Goal: Task Accomplishment & Management: Use online tool/utility

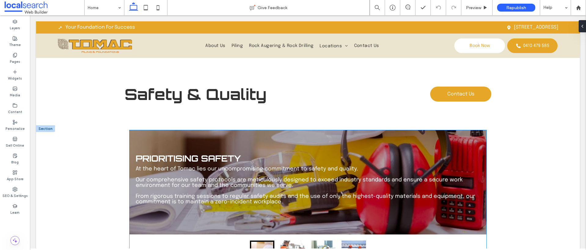
scroll to position [414, 0]
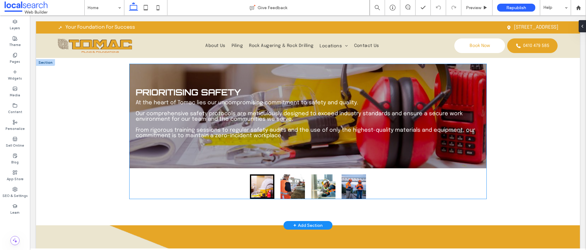
click at [286, 175] on button "go to slide 2" at bounding box center [292, 187] width 24 height 24
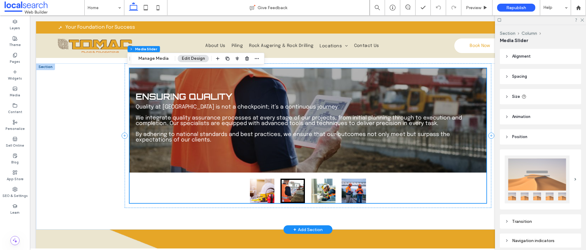
scroll to position [408, 0]
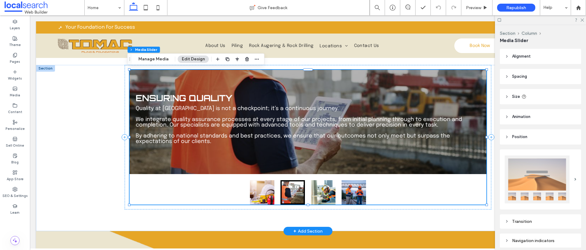
click at [329, 196] on button "go to slide 3" at bounding box center [323, 192] width 24 height 24
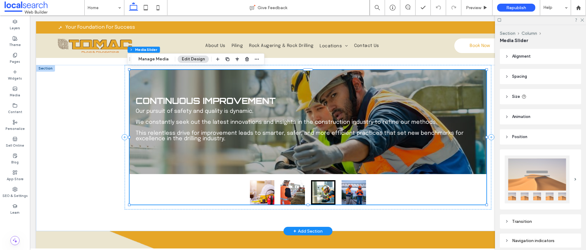
click at [355, 194] on button "go to slide 4" at bounding box center [353, 192] width 24 height 24
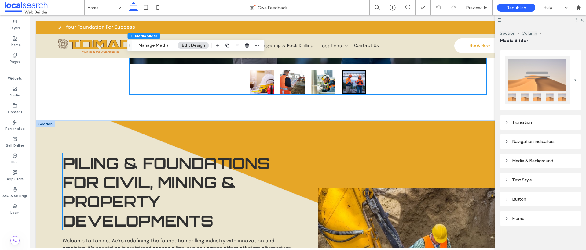
scroll to position [544, 0]
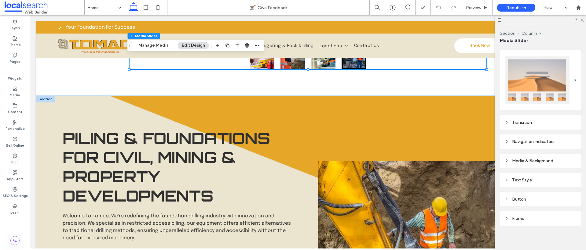
click at [40, 98] on div at bounding box center [45, 99] width 19 height 7
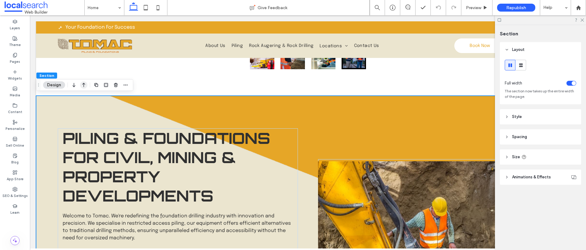
click at [82, 85] on icon "button" at bounding box center [83, 85] width 7 height 11
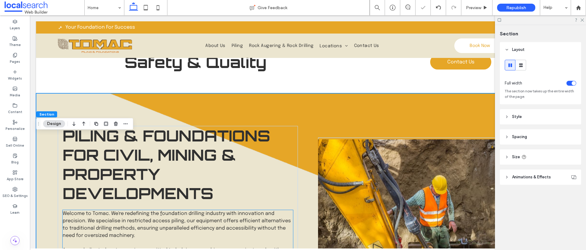
scroll to position [331, 0]
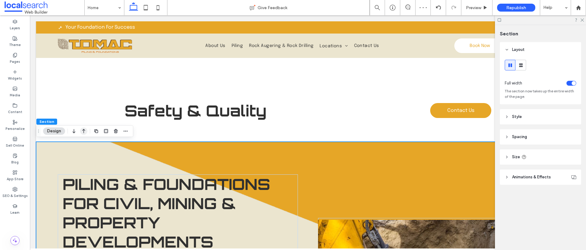
click at [86, 131] on icon "button" at bounding box center [83, 131] width 7 height 11
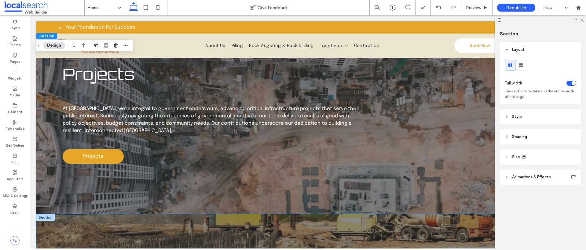
scroll to position [1365, 0]
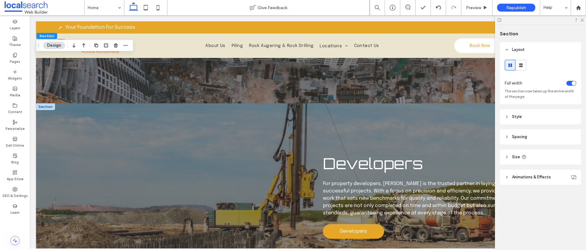
click at [48, 105] on div at bounding box center [45, 107] width 19 height 7
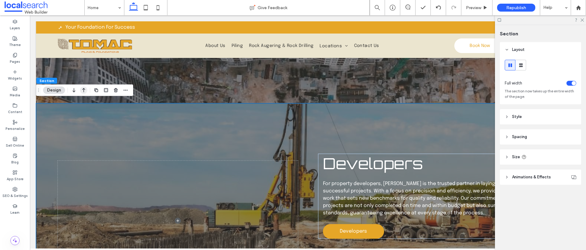
click at [86, 91] on icon "button" at bounding box center [83, 90] width 7 height 11
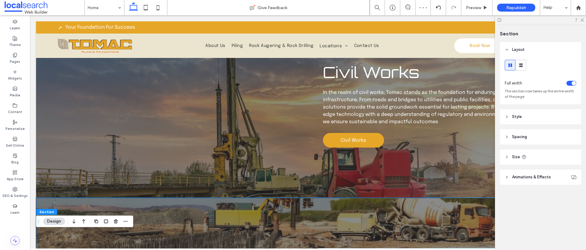
scroll to position [1110, 0]
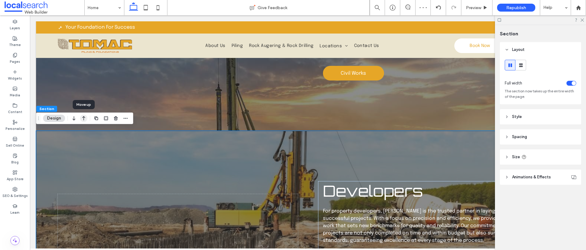
click at [82, 118] on icon "button" at bounding box center [83, 118] width 7 height 11
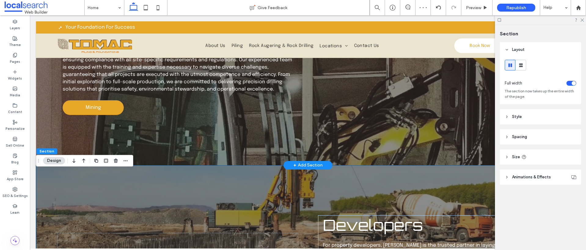
scroll to position [842, 0]
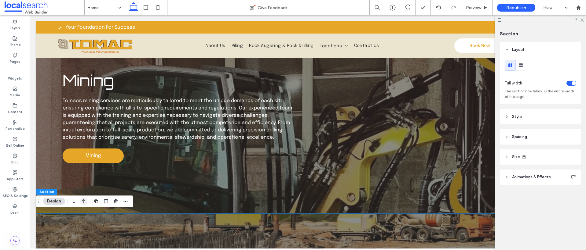
click at [84, 202] on icon "button" at bounding box center [83, 201] width 7 height 11
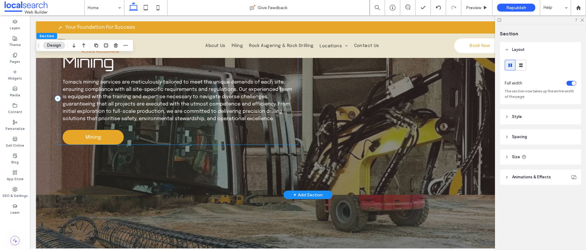
scroll to position [934, 0]
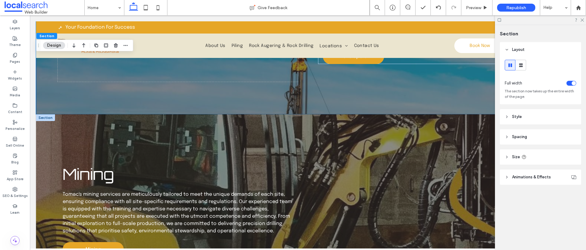
click at [48, 117] on div at bounding box center [45, 117] width 19 height 7
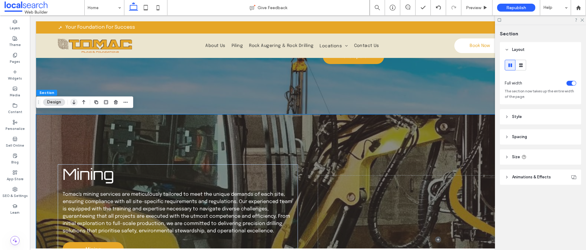
click at [76, 102] on icon "button" at bounding box center [73, 102] width 7 height 11
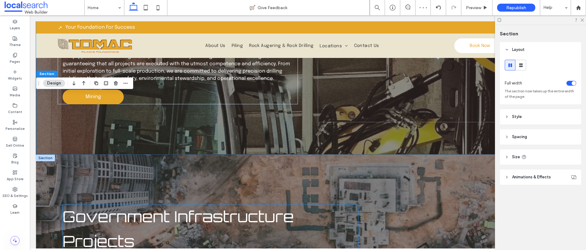
scroll to position [1338, 0]
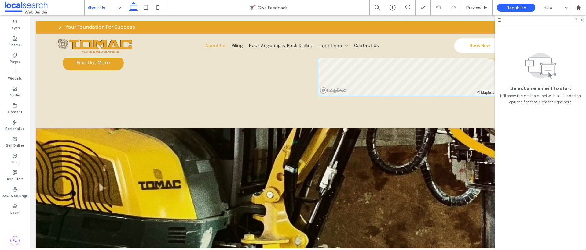
scroll to position [589, 0]
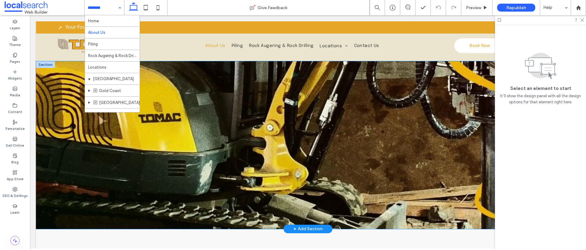
click at [223, 67] on div at bounding box center [307, 145] width 543 height 168
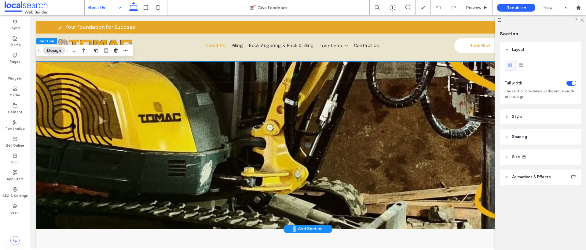
click at [223, 67] on div at bounding box center [307, 145] width 543 height 168
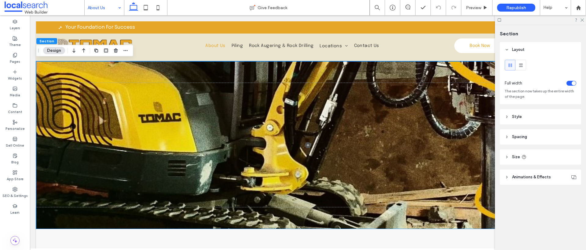
click at [505, 176] on icon at bounding box center [506, 177] width 4 height 4
click at [507, 118] on icon at bounding box center [506, 117] width 4 height 4
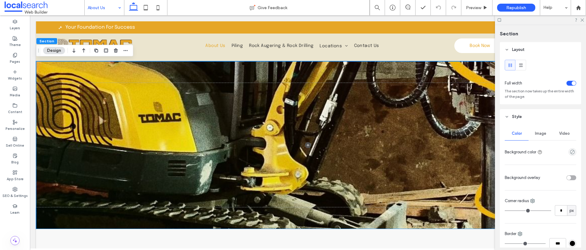
click at [538, 133] on span "Image" at bounding box center [540, 133] width 11 height 5
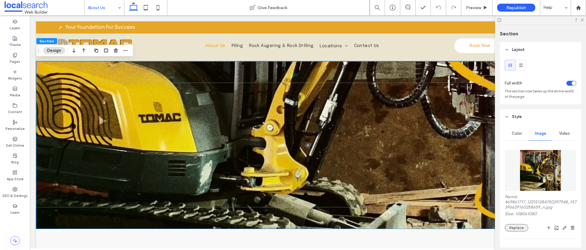
click at [515, 225] on button "Replace" at bounding box center [516, 227] width 24 height 7
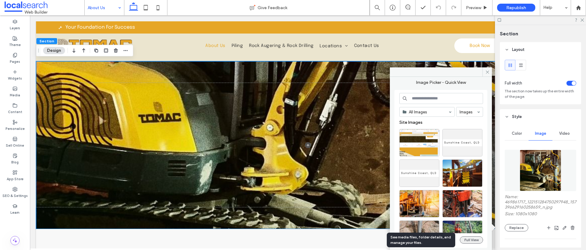
click at [473, 240] on button "Full View" at bounding box center [470, 240] width 23 height 7
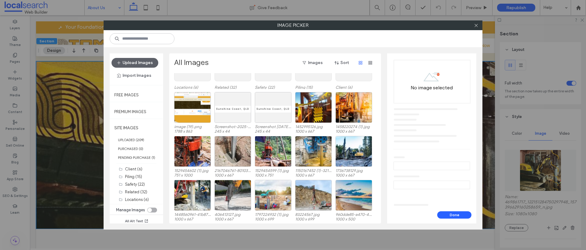
scroll to position [38, 0]
click at [135, 140] on label "UPLOADED ( 209 )" at bounding box center [136, 140] width 53 height 9
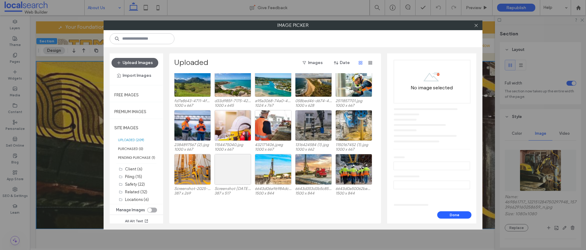
scroll to position [189, 0]
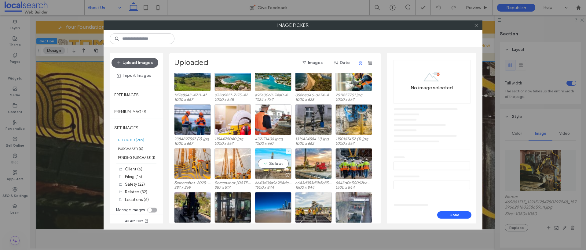
click at [276, 175] on div at bounding box center [273, 175] width 36 height 7
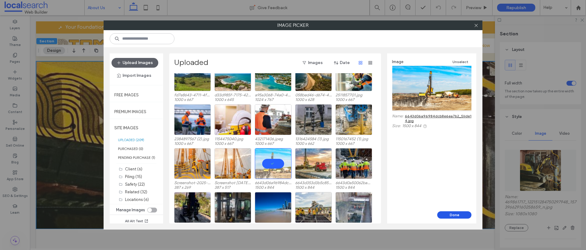
click at [455, 214] on button "Done" at bounding box center [454, 215] width 34 height 7
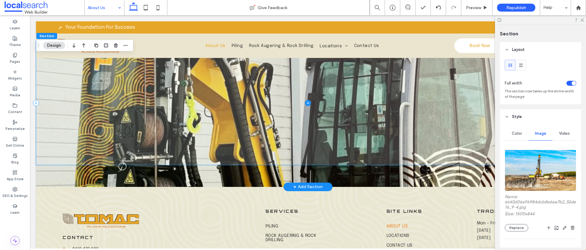
scroll to position [1022, 0]
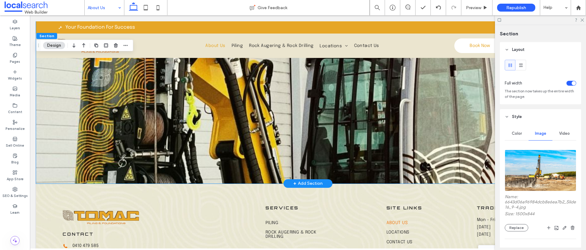
click at [194, 174] on div at bounding box center [307, 100] width 543 height 168
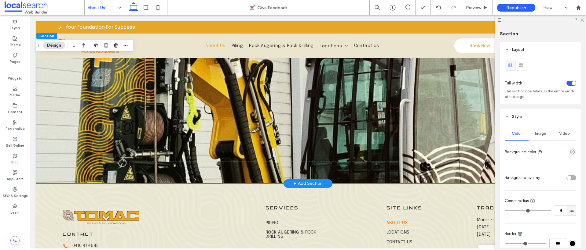
click at [194, 174] on div at bounding box center [307, 100] width 543 height 168
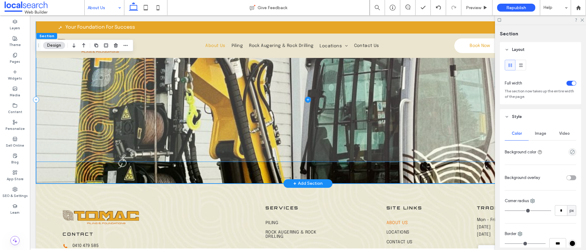
click at [67, 102] on span at bounding box center [307, 100] width 543 height 125
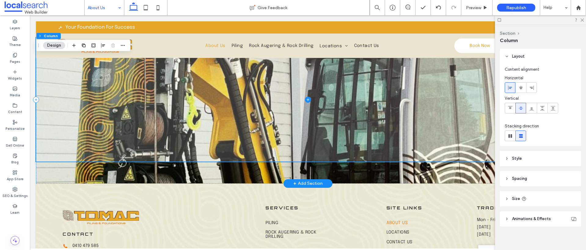
click at [67, 102] on span at bounding box center [307, 100] width 543 height 125
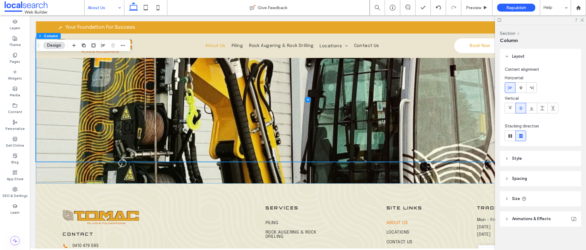
click at [507, 161] on icon at bounding box center [506, 159] width 4 height 4
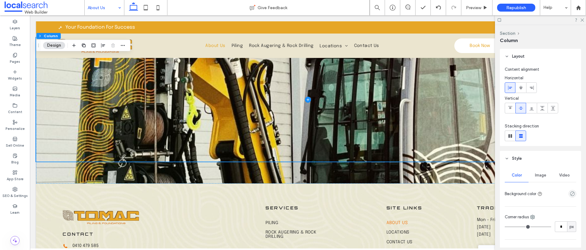
click at [536, 173] on span "Image" at bounding box center [540, 175] width 11 height 5
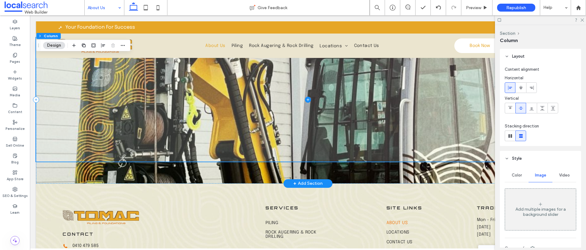
drag, startPoint x: 194, startPoint y: 162, endPoint x: 199, endPoint y: 171, distance: 10.5
click at [194, 162] on div at bounding box center [305, 162] width 539 height 0
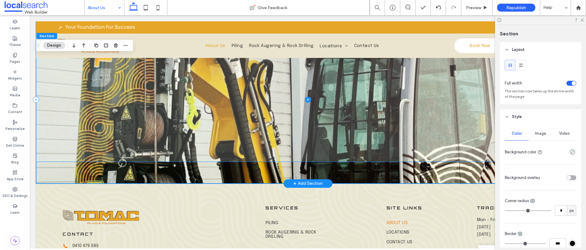
click at [208, 175] on div at bounding box center [307, 100] width 543 height 168
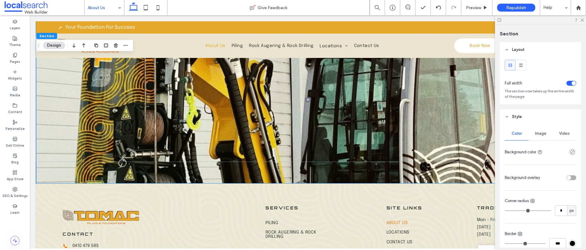
click at [543, 128] on div "Image" at bounding box center [540, 133] width 24 height 13
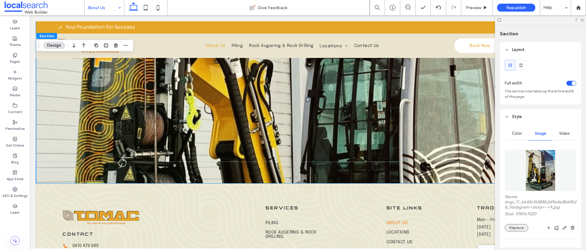
click at [520, 227] on button "Replace" at bounding box center [516, 227] width 24 height 7
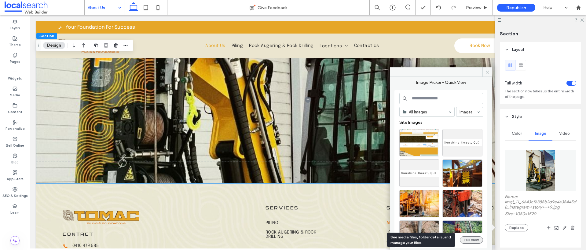
click at [471, 239] on button "Full View" at bounding box center [470, 240] width 23 height 7
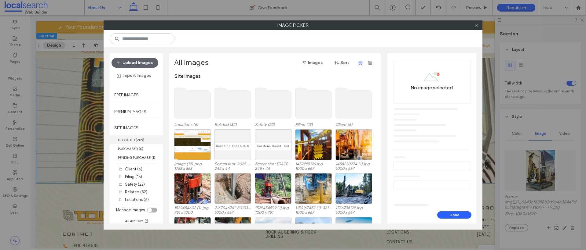
click at [140, 142] on b "209" at bounding box center [140, 140] width 6 height 4
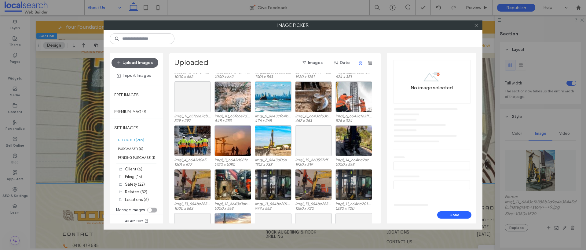
scroll to position [1236, 0]
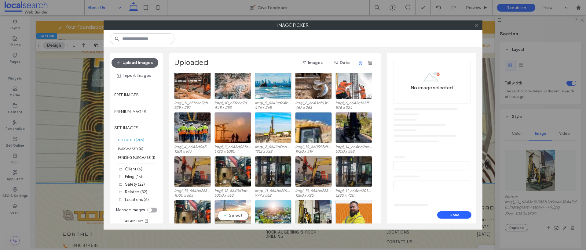
click at [227, 214] on div "Select" at bounding box center [232, 215] width 37 height 31
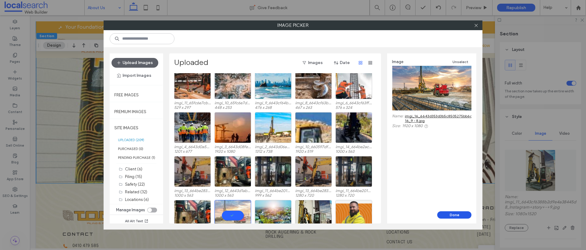
drag, startPoint x: 450, startPoint y: 213, endPoint x: 420, endPoint y: 198, distance: 33.6
click at [450, 213] on button "Done" at bounding box center [454, 215] width 34 height 7
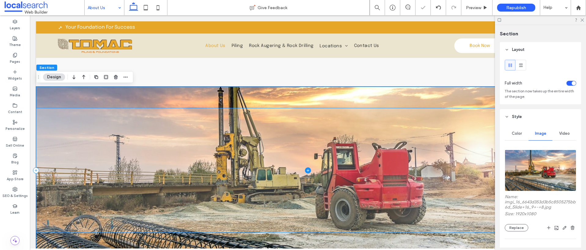
scroll to position [950, 0]
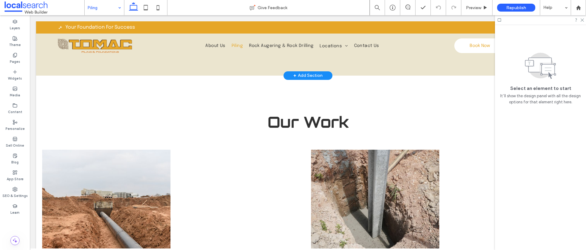
scroll to position [586, 0]
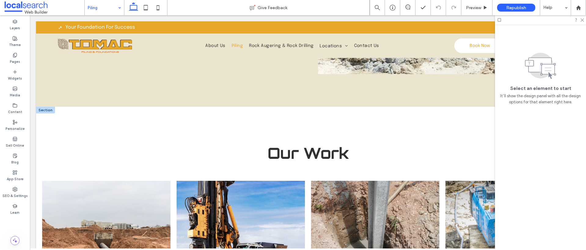
click at [45, 110] on div at bounding box center [45, 110] width 19 height 7
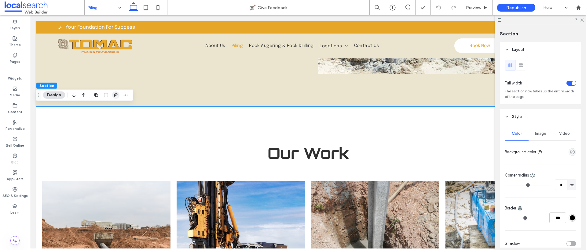
click at [116, 95] on use "button" at bounding box center [116, 95] width 4 height 4
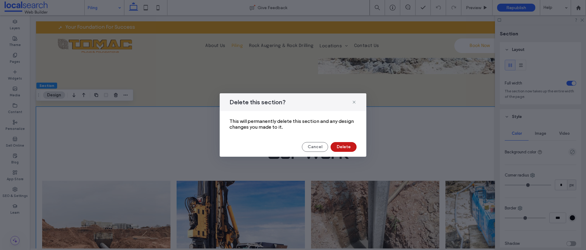
drag, startPoint x: 347, startPoint y: 149, endPoint x: 314, endPoint y: 136, distance: 35.5
click at [347, 149] on button "Delete" at bounding box center [343, 147] width 26 height 10
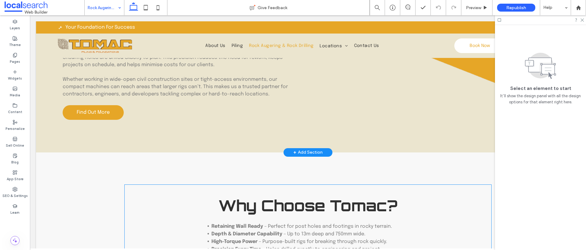
scroll to position [455, 0]
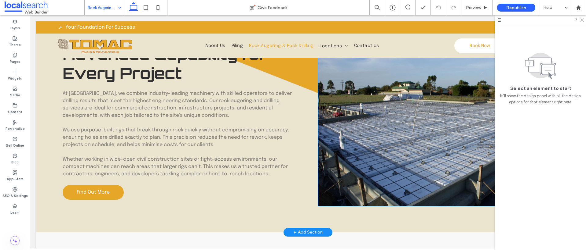
click at [425, 123] on link at bounding box center [438, 130] width 240 height 154
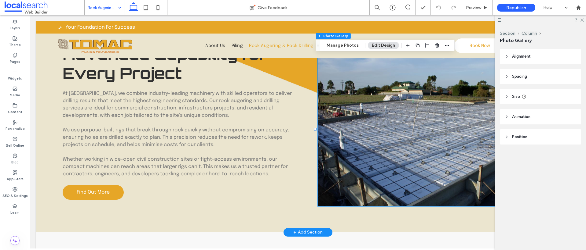
click at [425, 123] on link at bounding box center [438, 130] width 240 height 154
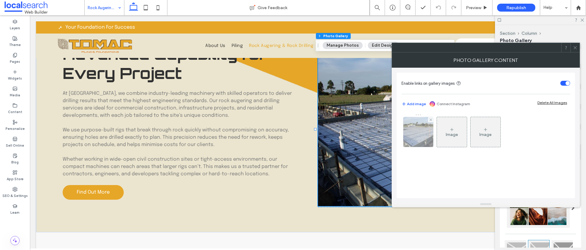
click at [410, 138] on img at bounding box center [418, 132] width 45 height 30
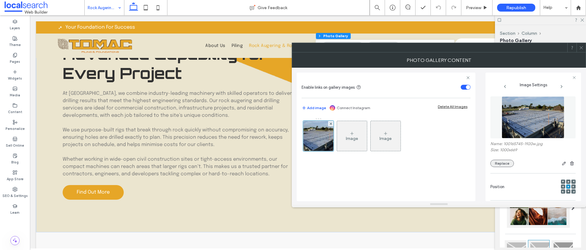
click at [502, 164] on button "Replace" at bounding box center [502, 163] width 24 height 7
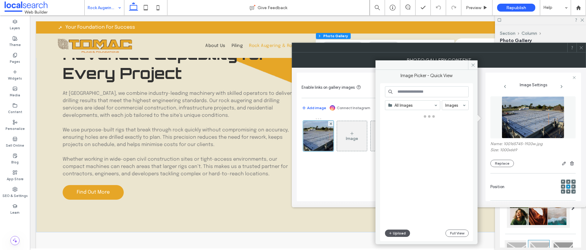
click at [401, 236] on button "Upload" at bounding box center [397, 233] width 25 height 7
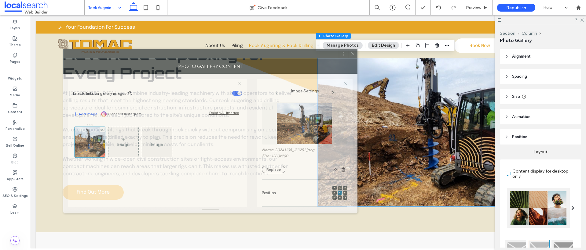
drag, startPoint x: 514, startPoint y: 47, endPoint x: 283, endPoint y: 53, distance: 230.9
click at [283, 53] on div at bounding box center [201, 53] width 275 height 9
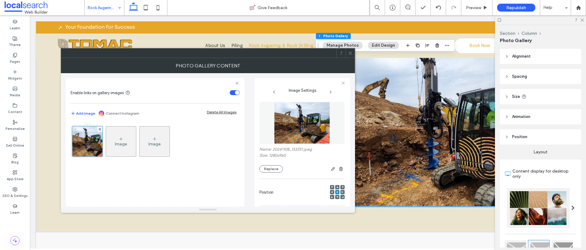
click at [348, 52] on use at bounding box center [349, 53] width 3 height 3
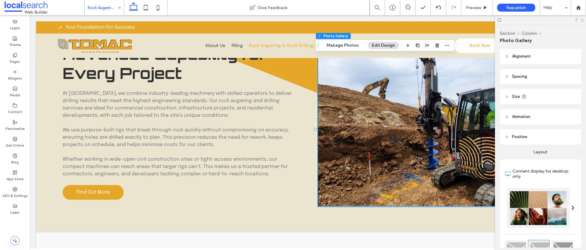
click at [582, 20] on use at bounding box center [581, 20] width 3 height 3
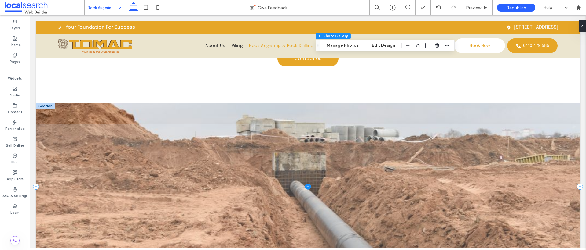
scroll to position [992, 0]
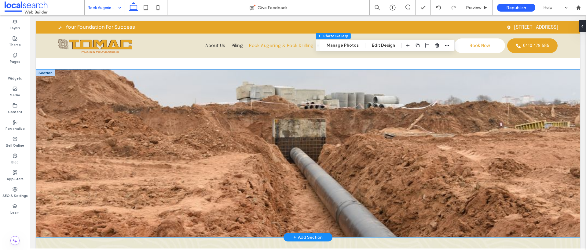
click at [81, 80] on div at bounding box center [307, 154] width 543 height 168
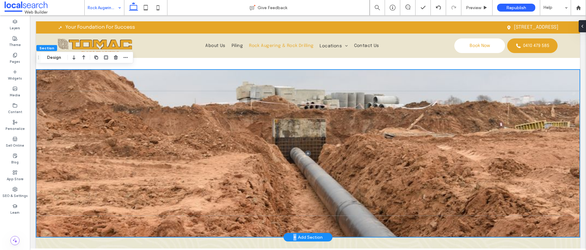
click at [81, 80] on div at bounding box center [307, 154] width 543 height 168
click at [48, 59] on button "Design" at bounding box center [54, 57] width 22 height 7
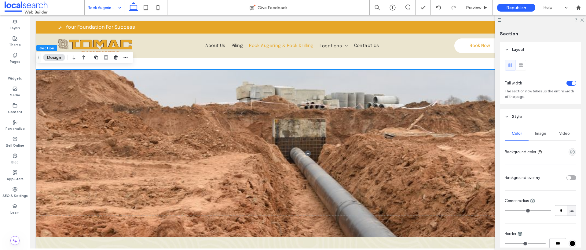
click at [537, 131] on div "Image" at bounding box center [540, 133] width 24 height 13
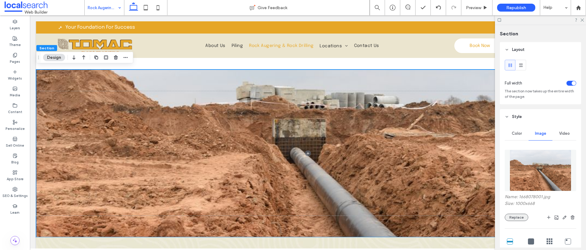
click at [516, 218] on button "Replace" at bounding box center [516, 217] width 24 height 7
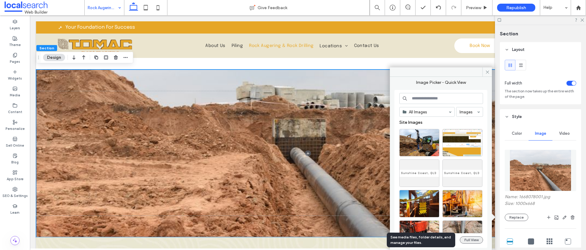
click at [473, 242] on button "Full View" at bounding box center [470, 240] width 23 height 7
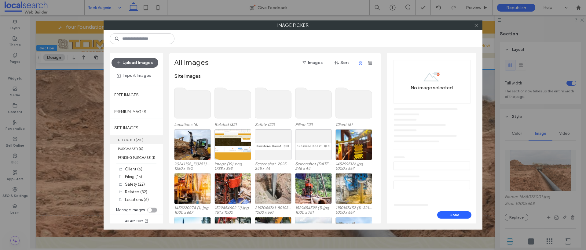
click at [140, 139] on b "210" at bounding box center [139, 140] width 5 height 4
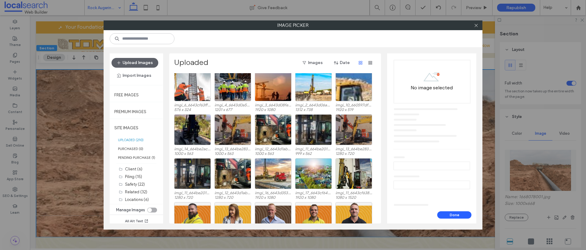
scroll to position [1300, 0]
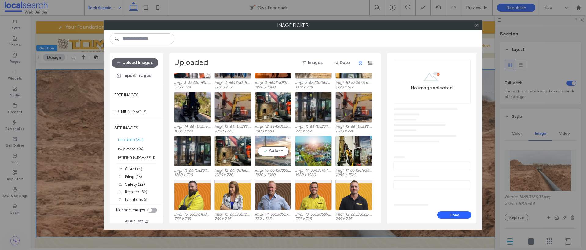
click at [274, 152] on div "Select" at bounding box center [273, 151] width 37 height 31
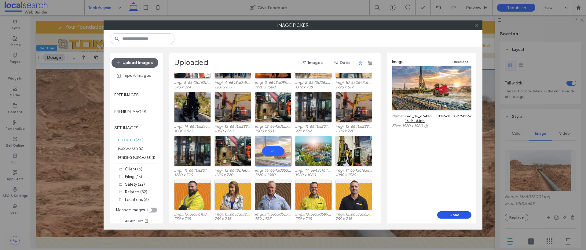
click at [460, 216] on button "Done" at bounding box center [454, 215] width 34 height 7
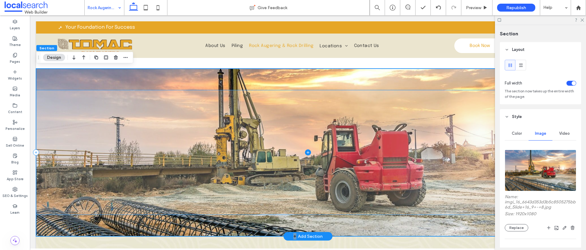
scroll to position [993, 0]
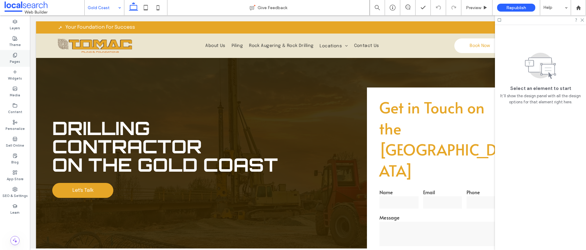
click at [15, 58] on label "Pages" at bounding box center [15, 61] width 10 height 7
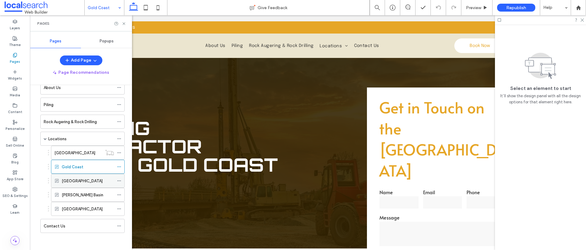
scroll to position [33, 0]
click at [118, 166] on icon at bounding box center [119, 166] width 4 height 4
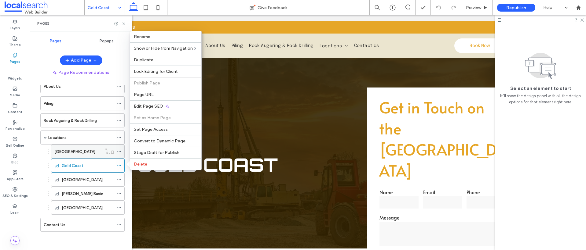
click at [65, 151] on label "[GEOGRAPHIC_DATA]" at bounding box center [74, 152] width 41 height 11
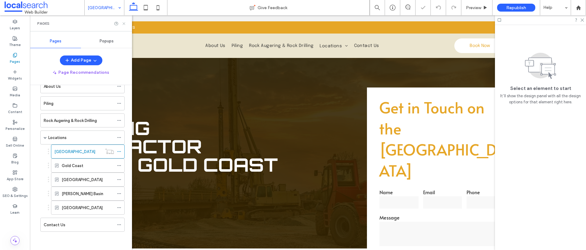
click at [123, 22] on icon at bounding box center [124, 23] width 5 height 5
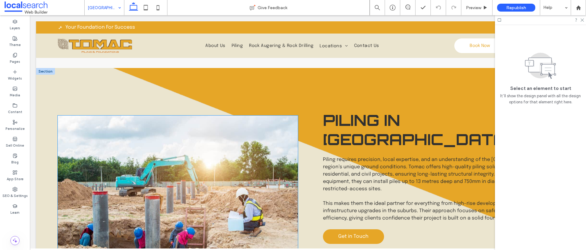
scroll to position [797, 0]
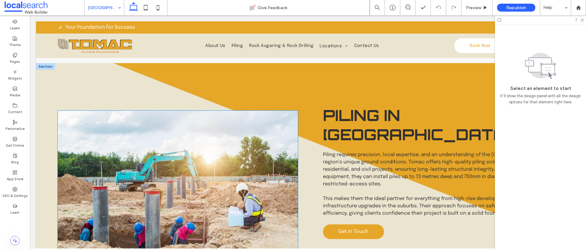
click at [157, 171] on link at bounding box center [178, 188] width 240 height 154
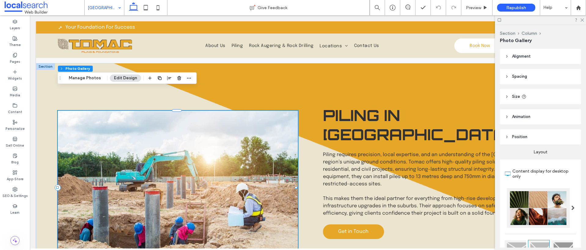
click at [157, 171] on link at bounding box center [178, 188] width 240 height 154
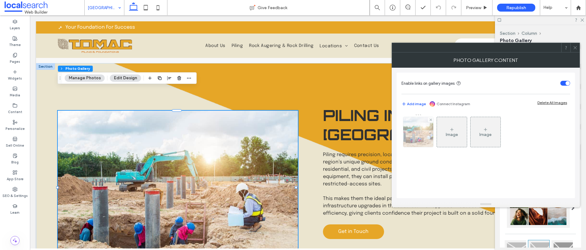
click at [416, 136] on img at bounding box center [417, 132] width 43 height 30
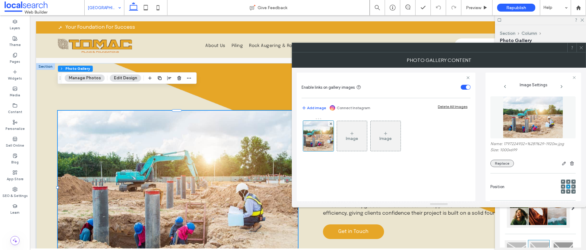
click at [499, 164] on button "Replace" at bounding box center [502, 163] width 24 height 7
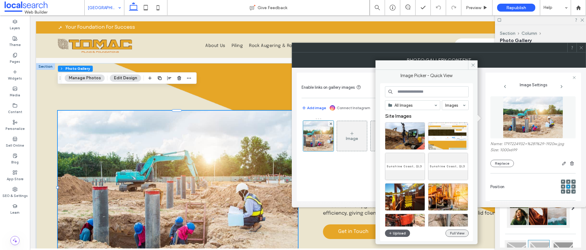
click at [458, 234] on button "Full View" at bounding box center [456, 233] width 23 height 7
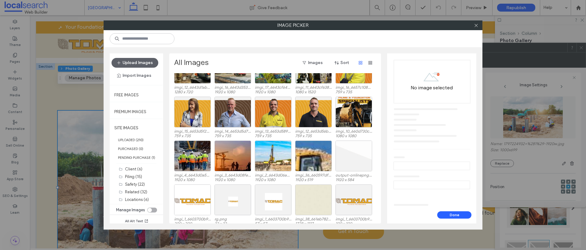
scroll to position [697, 0]
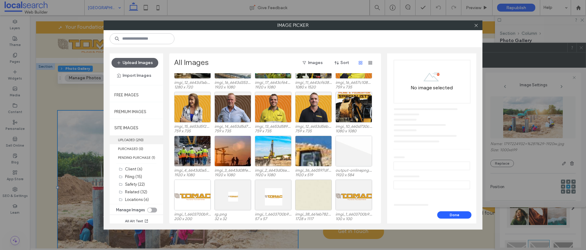
click at [123, 140] on label "UPLOADED ( 210 )" at bounding box center [136, 140] width 53 height 9
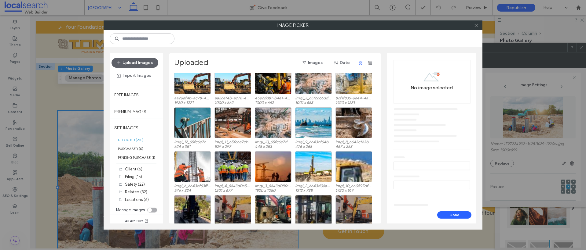
scroll to position [1204, 0]
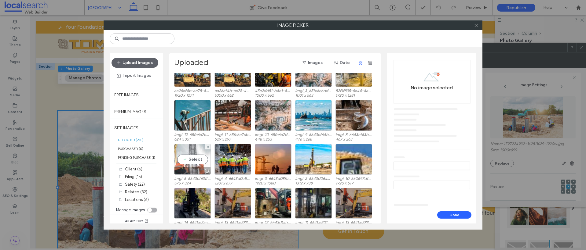
click at [194, 162] on div "Select" at bounding box center [192, 159] width 37 height 31
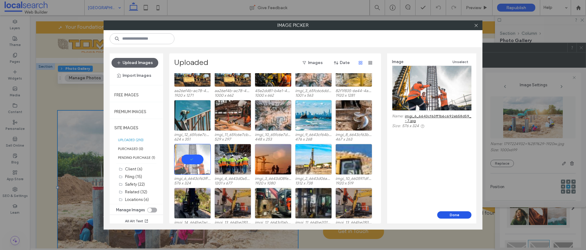
click at [455, 215] on button "Done" at bounding box center [454, 215] width 34 height 7
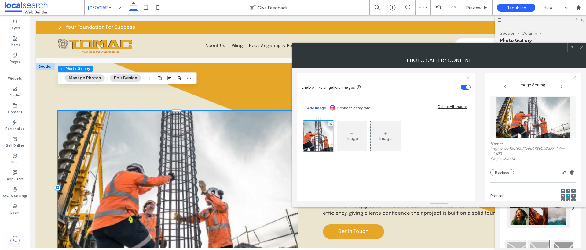
click at [582, 47] on icon at bounding box center [581, 47] width 5 height 5
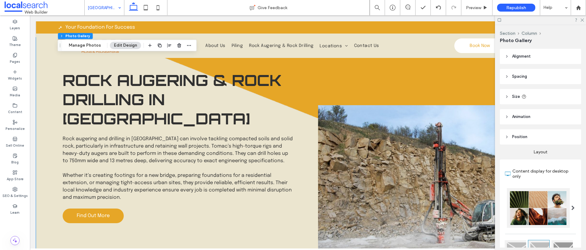
scroll to position [1042, 0]
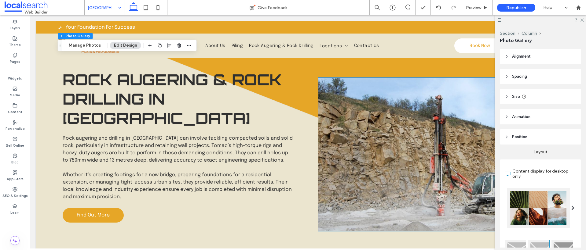
click at [415, 124] on link at bounding box center [438, 155] width 240 height 154
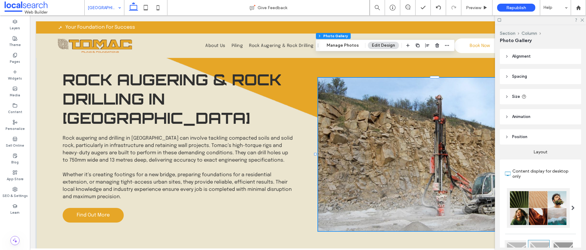
click at [415, 124] on link at bounding box center [438, 155] width 240 height 154
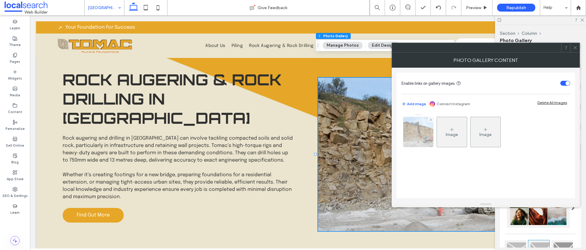
click at [424, 130] on img at bounding box center [417, 132] width 43 height 30
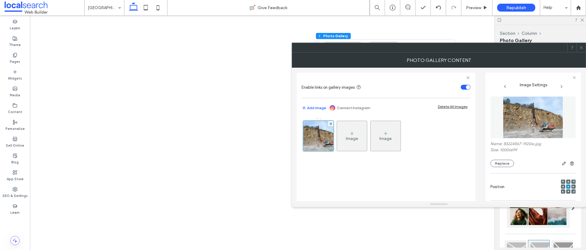
click at [507, 165] on button "Replace" at bounding box center [502, 163] width 24 height 7
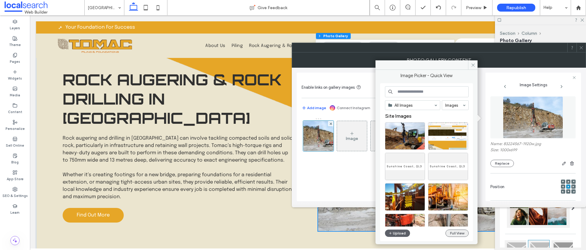
click at [461, 234] on button "Full View" at bounding box center [456, 233] width 23 height 7
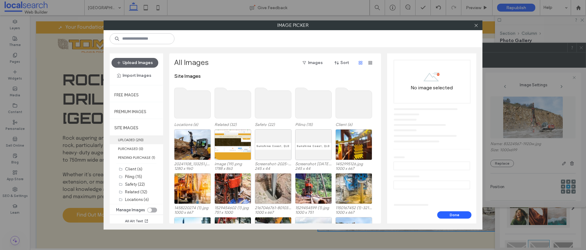
click at [129, 141] on label "UPLOADED ( 210 )" at bounding box center [136, 140] width 53 height 9
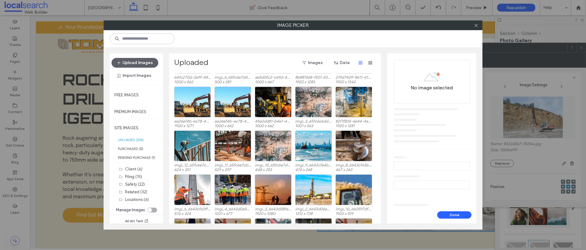
scroll to position [1200, 0]
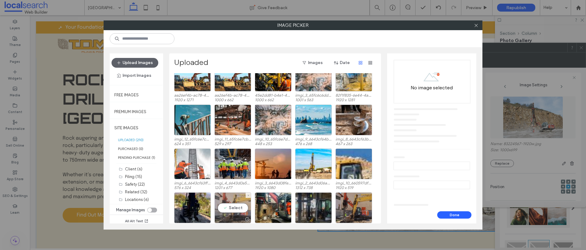
click at [231, 207] on div "Select" at bounding box center [232, 208] width 37 height 31
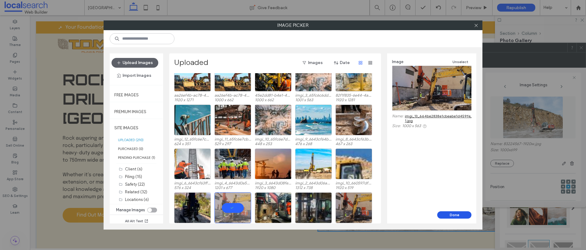
click at [450, 215] on button "Done" at bounding box center [454, 215] width 34 height 7
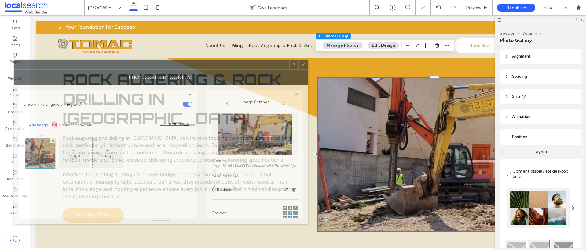
drag, startPoint x: 507, startPoint y: 52, endPoint x: 225, endPoint y: 69, distance: 282.3
click at [225, 69] on div at bounding box center [151, 64] width 275 height 9
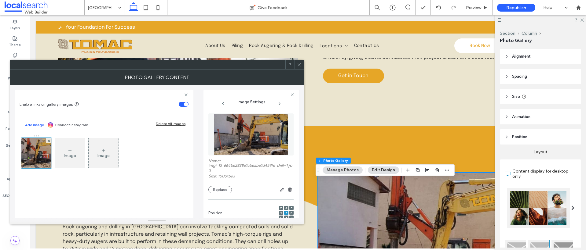
scroll to position [1034, 0]
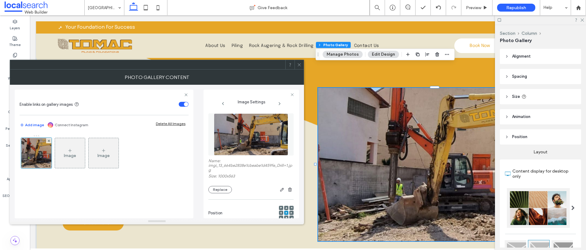
click at [297, 64] on icon at bounding box center [299, 65] width 5 height 5
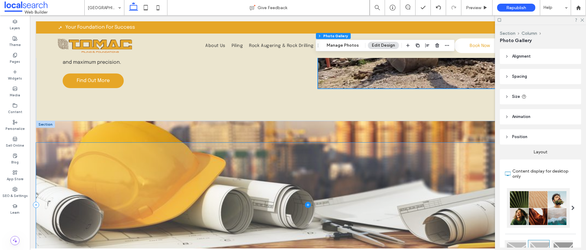
scroll to position [1197, 0]
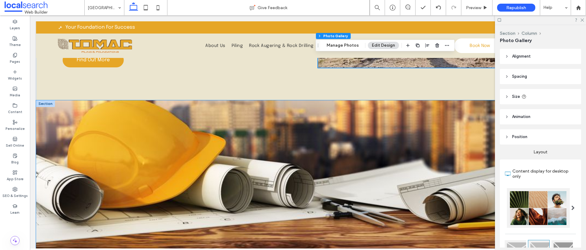
click at [245, 100] on div at bounding box center [307, 184] width 543 height 168
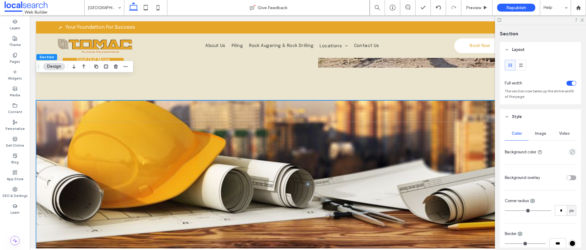
click at [245, 100] on div at bounding box center [307, 184] width 543 height 168
click at [539, 134] on span "Image" at bounding box center [540, 133] width 11 height 5
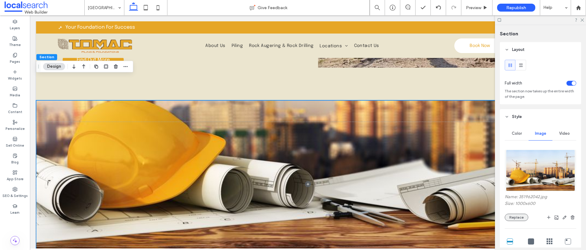
click at [513, 218] on button "Replace" at bounding box center [516, 217] width 24 height 7
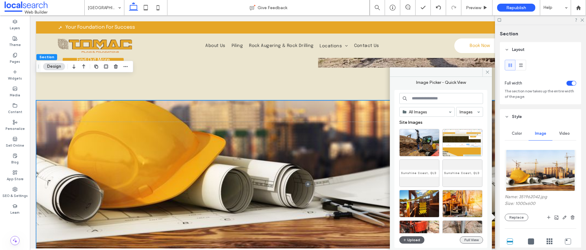
click at [468, 241] on button "Full View" at bounding box center [470, 240] width 23 height 7
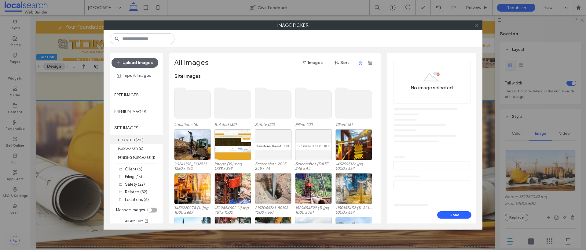
click at [125, 140] on label "UPLOADED ( 210 )" at bounding box center [136, 140] width 53 height 9
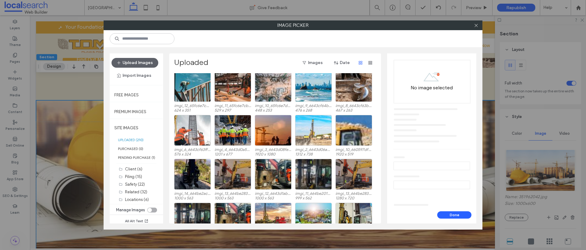
scroll to position [1233, 0]
click at [322, 129] on div "Select" at bounding box center [313, 130] width 37 height 31
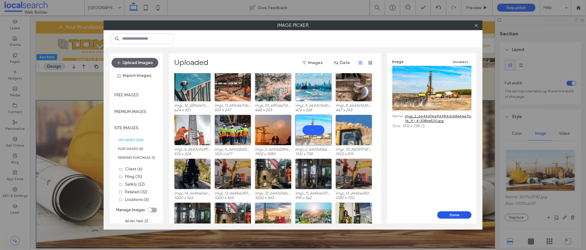
click at [468, 216] on button "Done" at bounding box center [454, 215] width 34 height 7
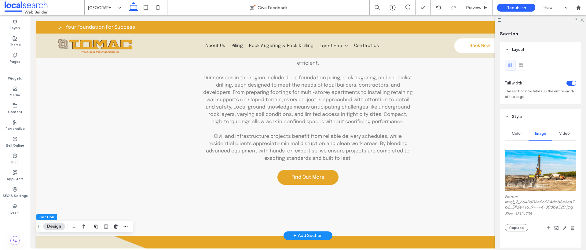
scroll to position [821, 0]
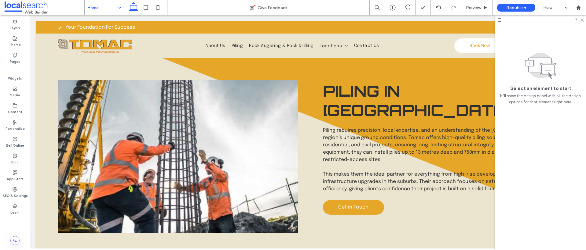
click at [479, 9] on div at bounding box center [293, 125] width 586 height 250
click at [476, 7] on span "Preview" at bounding box center [473, 7] width 15 height 5
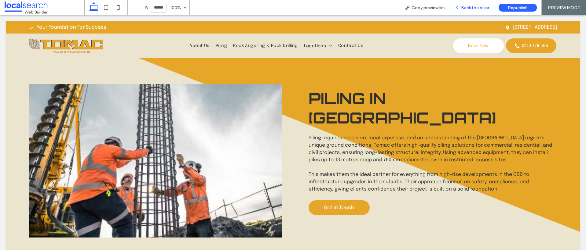
click at [482, 8] on span "Back to editor" at bounding box center [475, 7] width 28 height 5
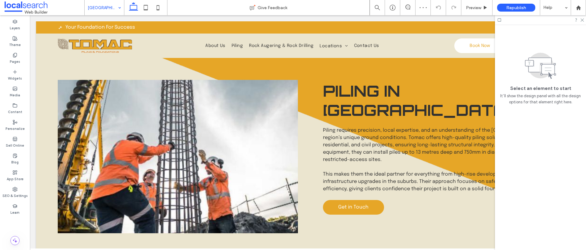
drag, startPoint x: 407, startPoint y: 7, endPoint x: 403, endPoint y: 11, distance: 6.5
click at [407, 6] on icon at bounding box center [407, 7] width 5 height 5
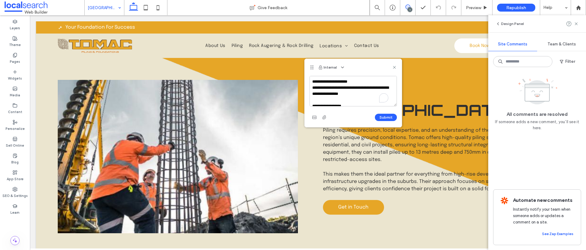
scroll to position [106, 0]
type textarea "**********"
click at [388, 117] on button "Submit" at bounding box center [386, 117] width 22 height 7
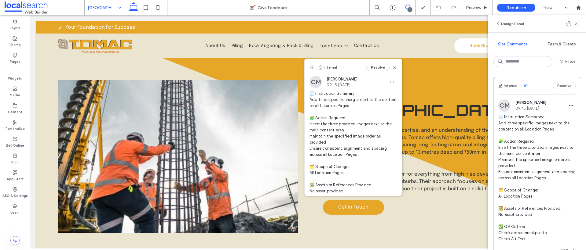
scroll to position [0, 0]
